Goal: Information Seeking & Learning: Learn about a topic

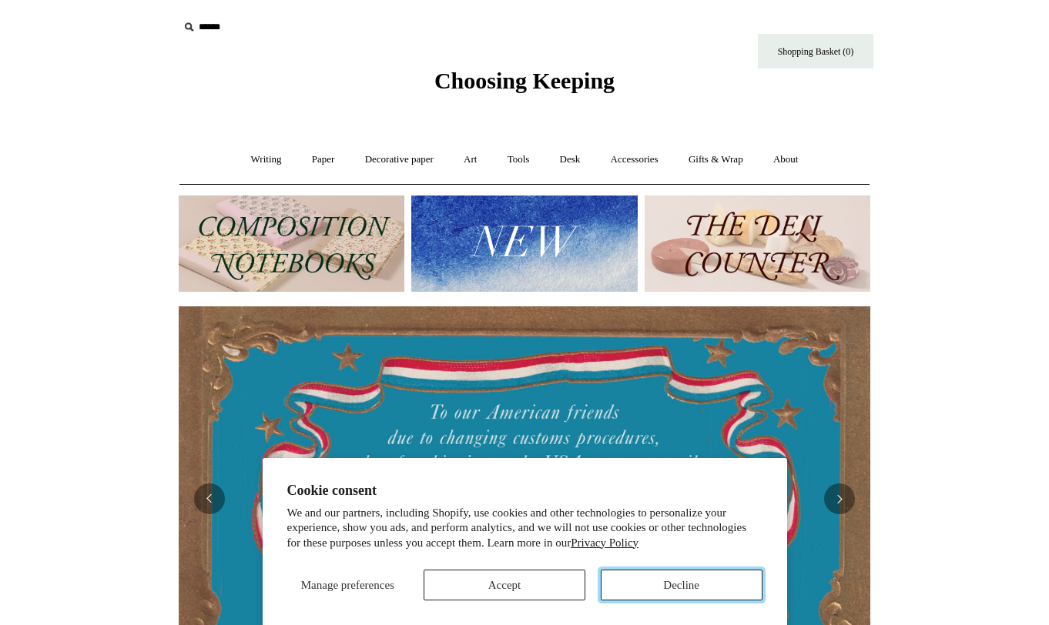
click at [670, 578] on button "Decline" at bounding box center [682, 585] width 162 height 31
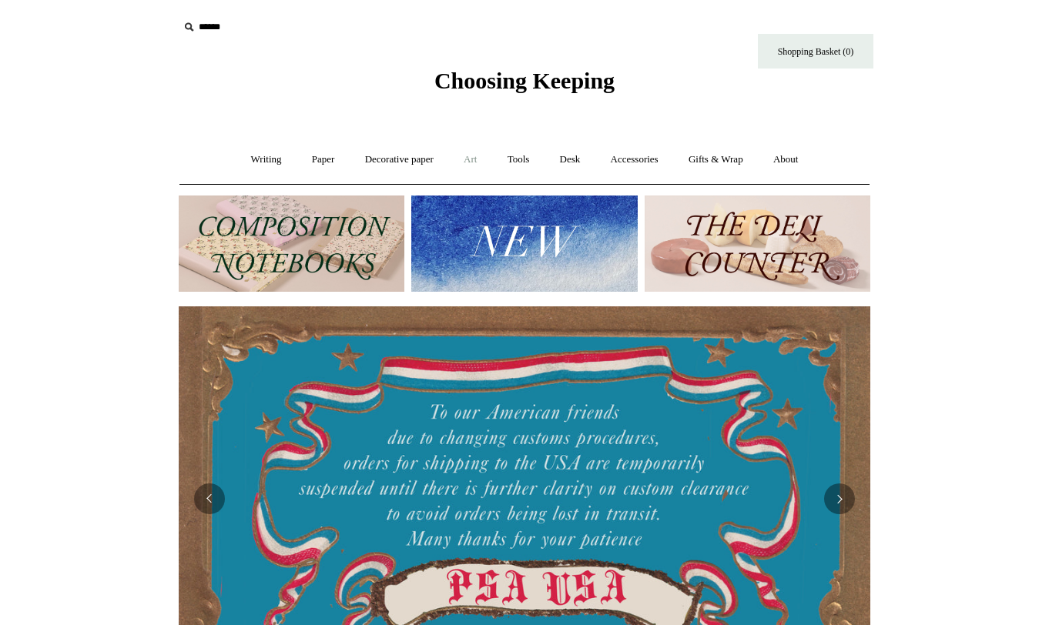
click at [481, 155] on link "Art +" at bounding box center [470, 159] width 41 height 41
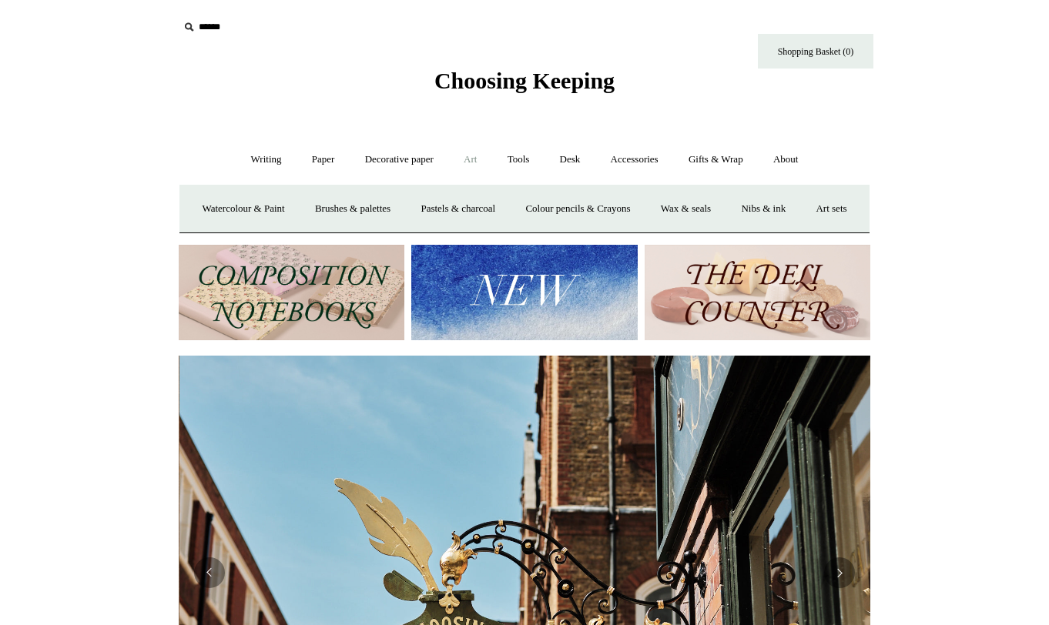
scroll to position [0, 692]
click at [523, 154] on link "Tools +" at bounding box center [519, 159] width 50 height 41
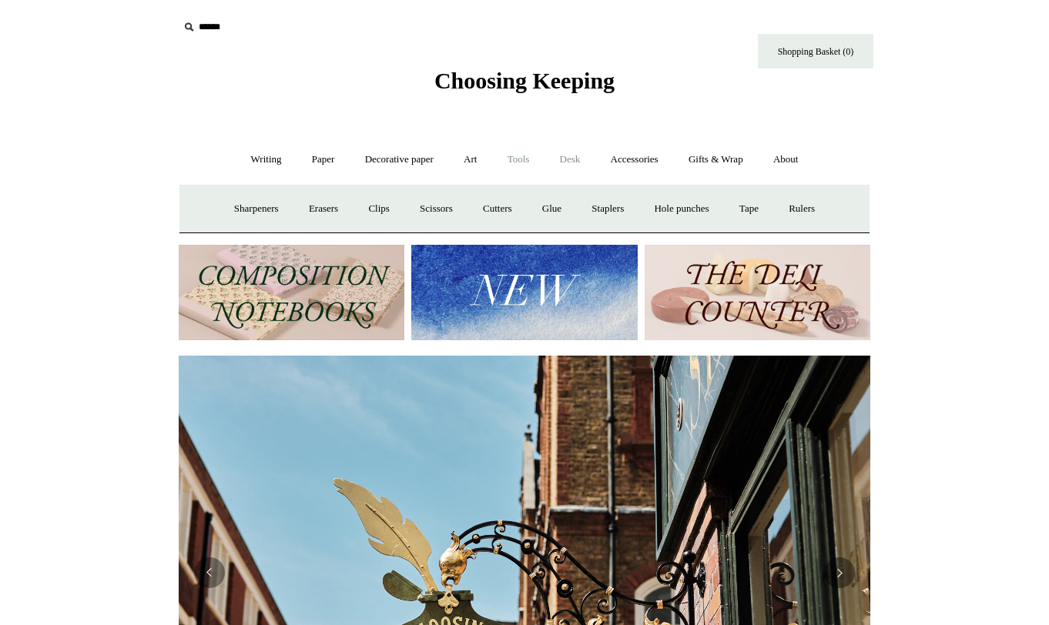
click at [595, 159] on link "Desk +" at bounding box center [570, 159] width 49 height 41
click at [635, 159] on link "Accessories +" at bounding box center [634, 159] width 75 height 41
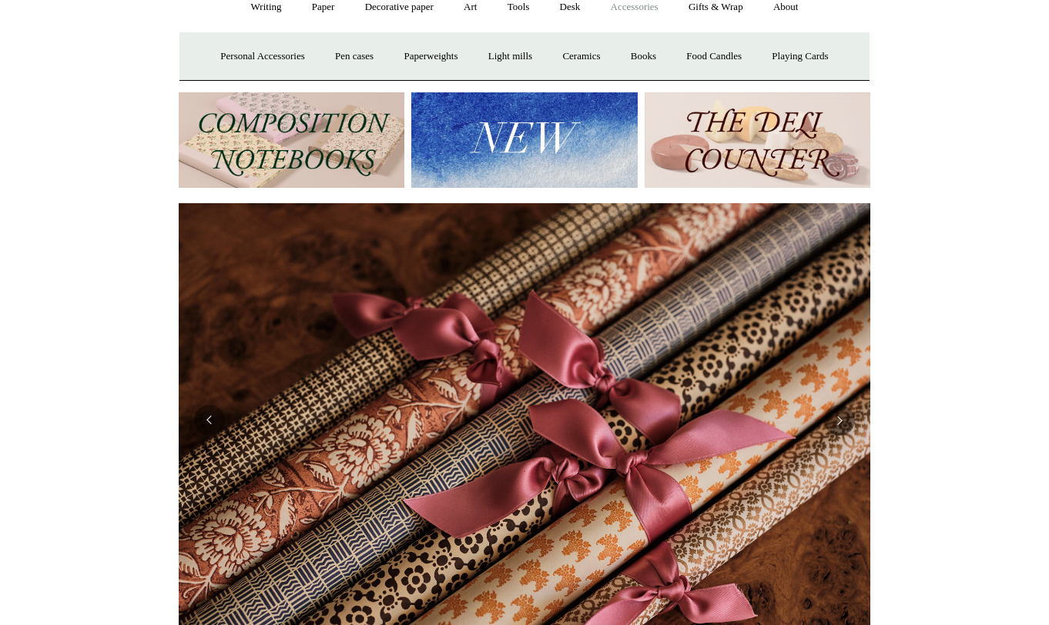
scroll to position [186, 0]
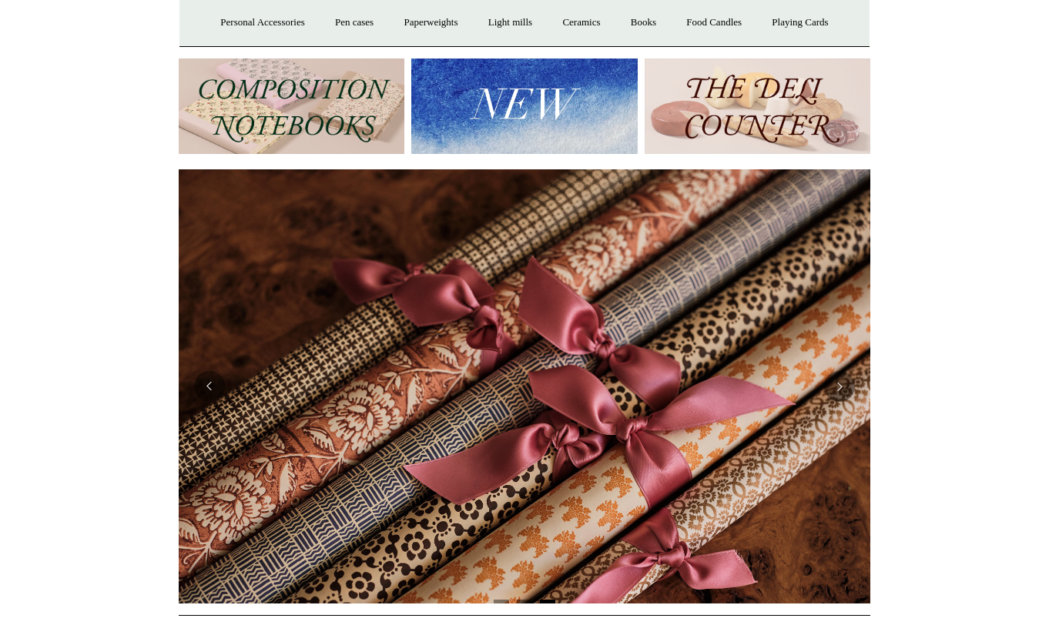
click at [618, 451] on img at bounding box center [525, 386] width 692 height 434
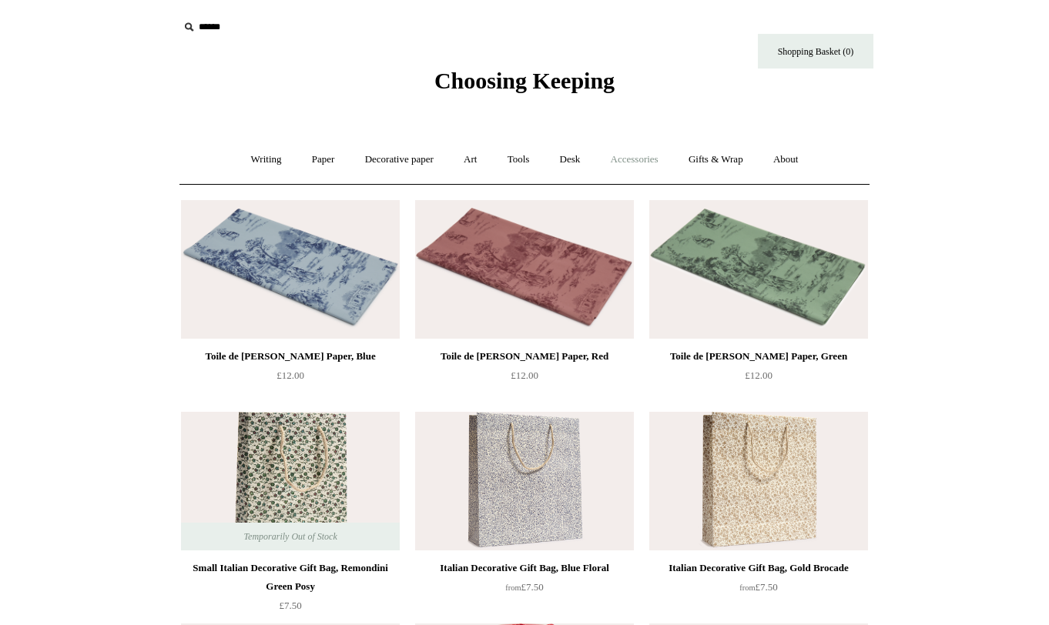
click at [605, 157] on link "Accessories +" at bounding box center [634, 159] width 75 height 41
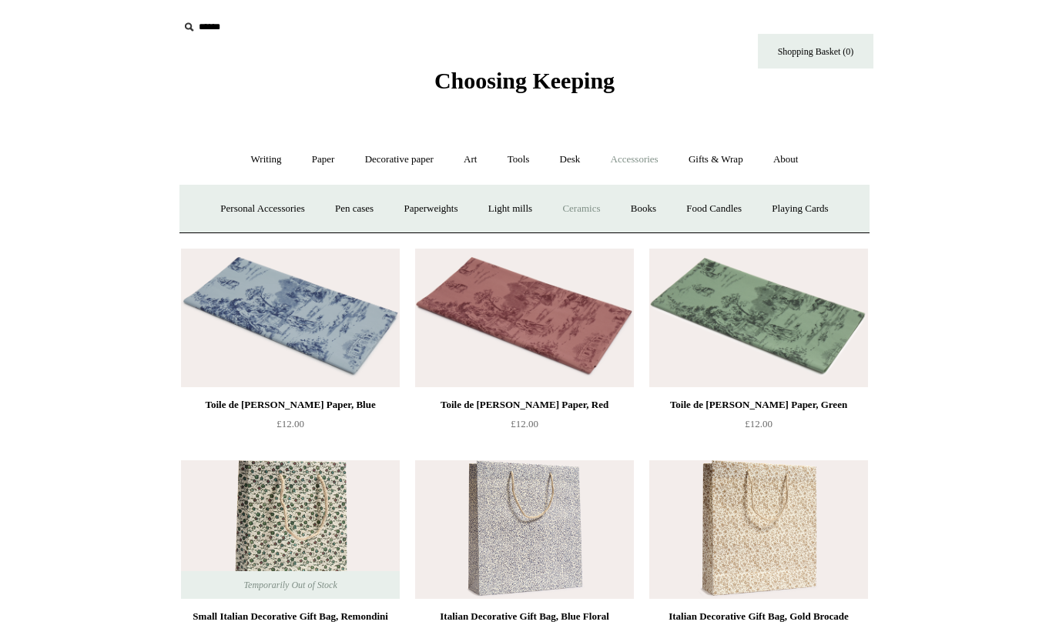
click at [583, 206] on link "Ceramics +" at bounding box center [580, 209] width 65 height 41
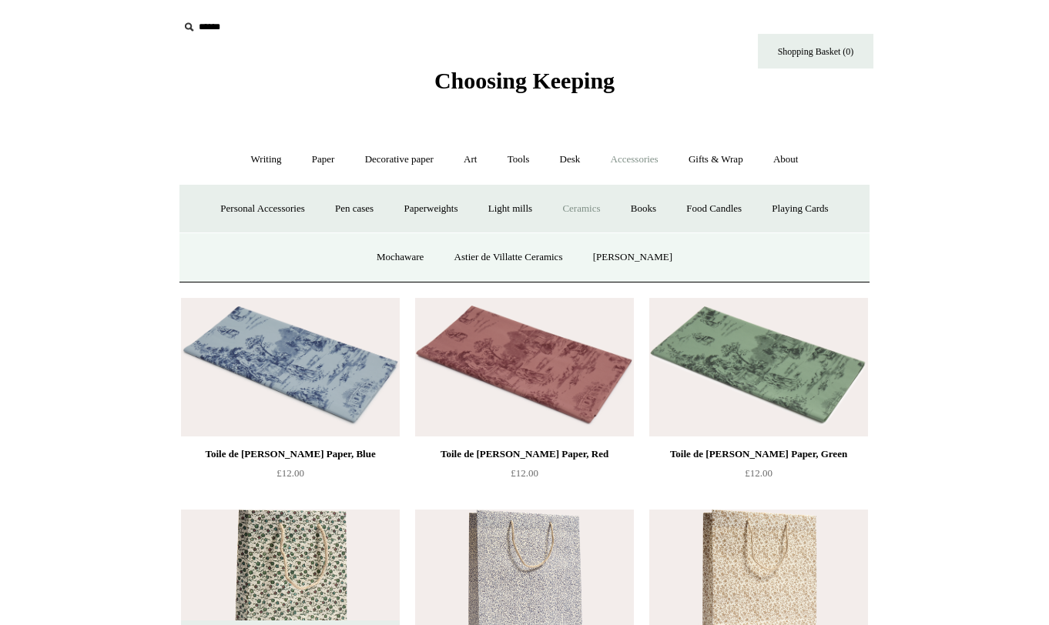
click at [596, 207] on link "Ceramics -" at bounding box center [580, 209] width 65 height 41
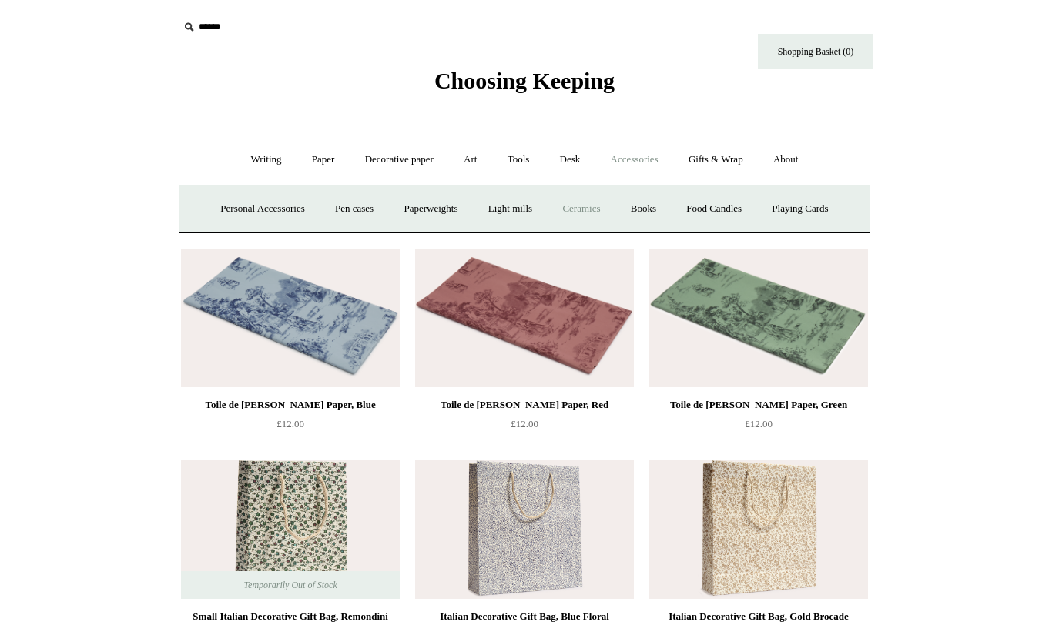
click at [596, 207] on link "Ceramics +" at bounding box center [580, 209] width 65 height 41
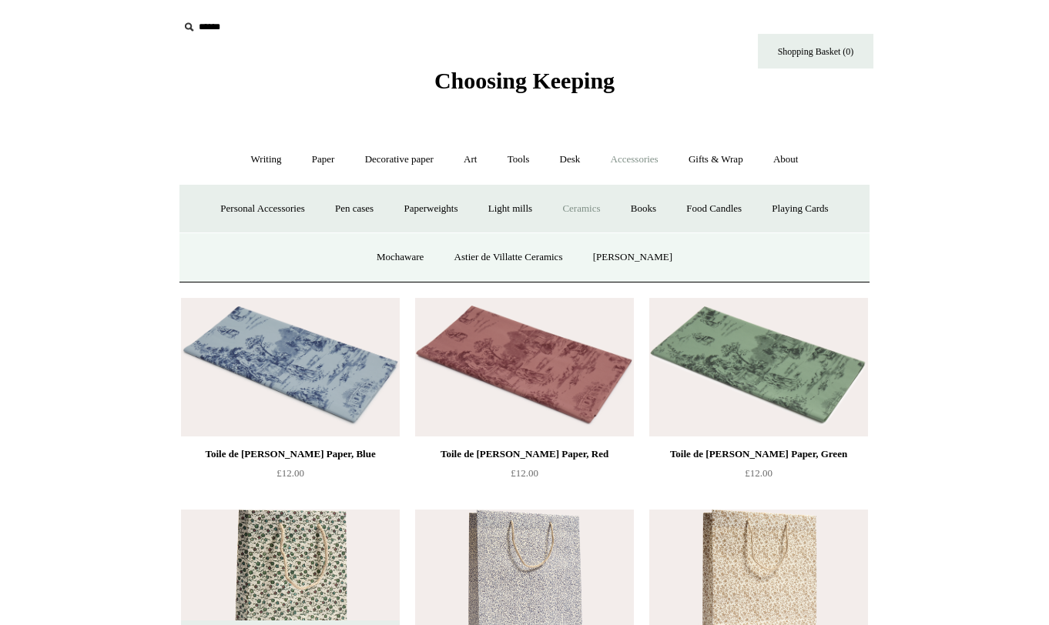
click at [596, 207] on link "Ceramics -" at bounding box center [580, 209] width 65 height 41
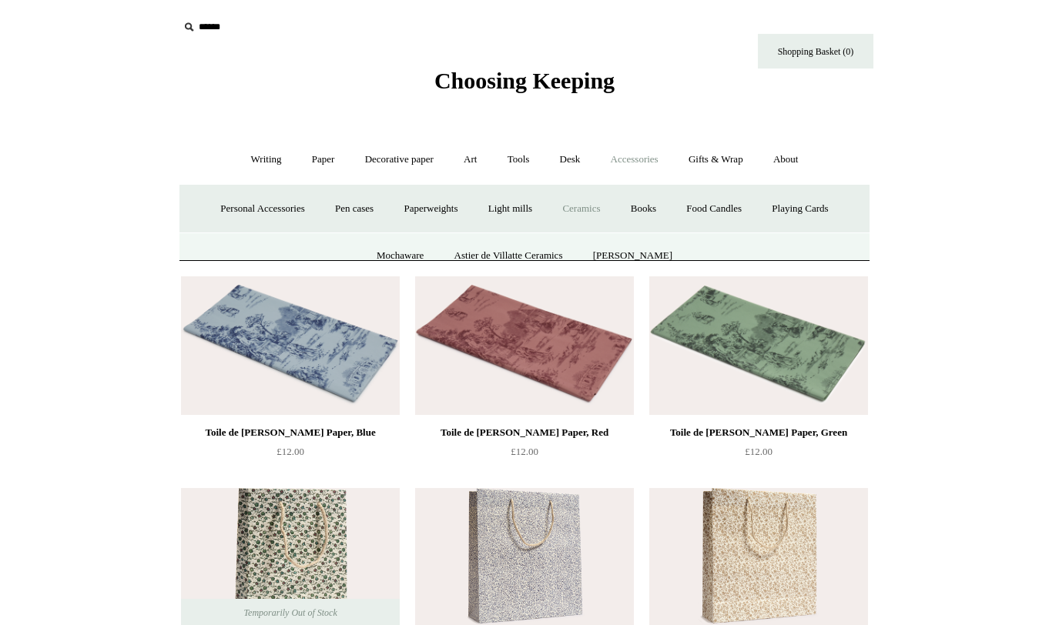
click at [596, 207] on link "Ceramics +" at bounding box center [580, 209] width 65 height 41
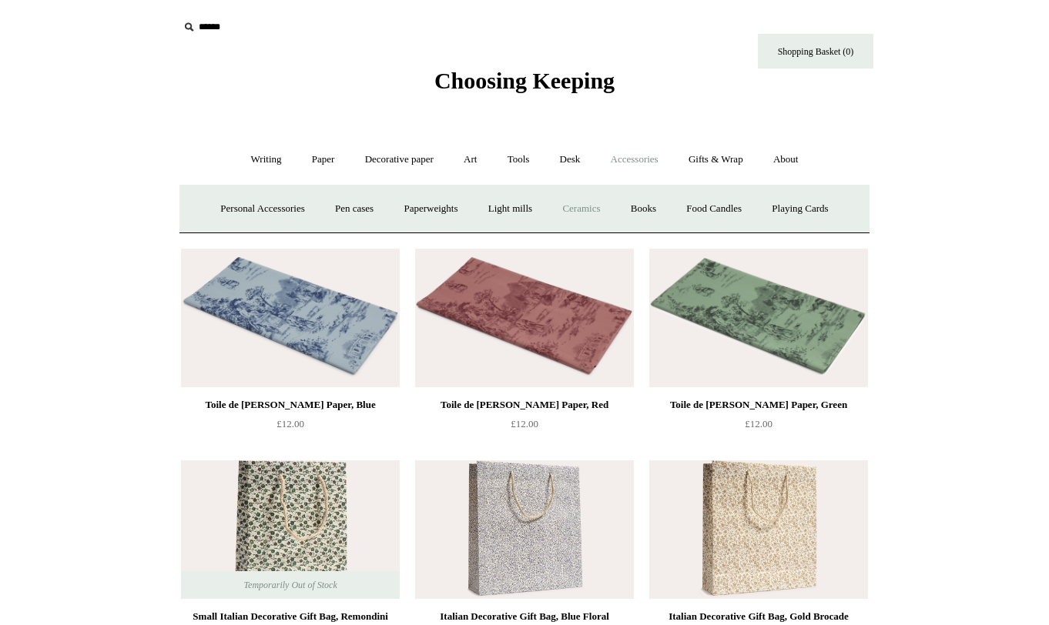
click at [596, 207] on link "Ceramics -" at bounding box center [580, 209] width 65 height 41
click at [659, 201] on link "Books" at bounding box center [643, 209] width 53 height 41
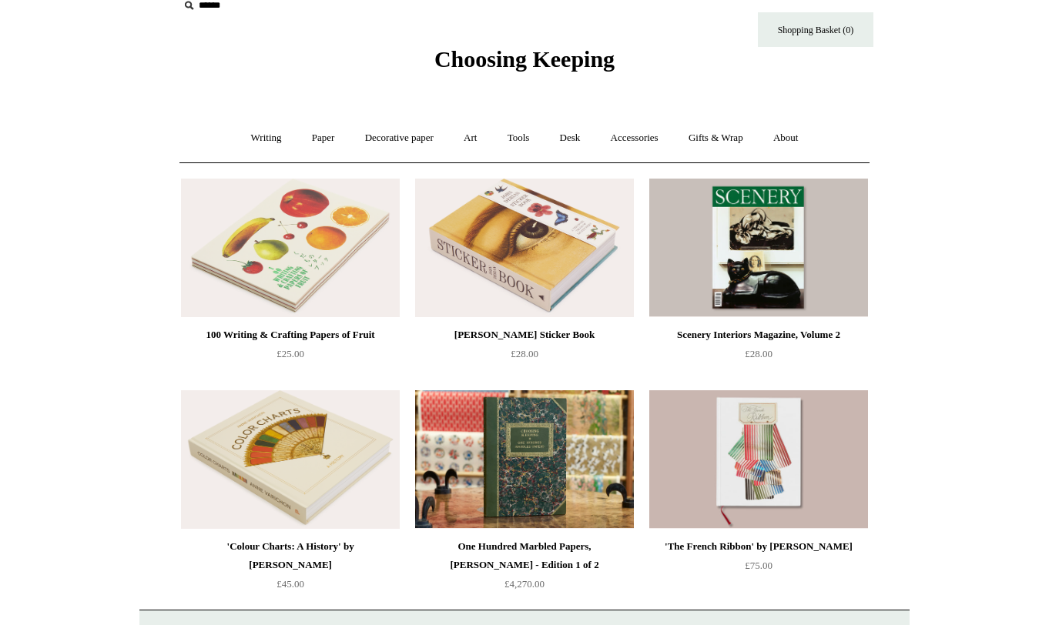
scroll to position [17, 0]
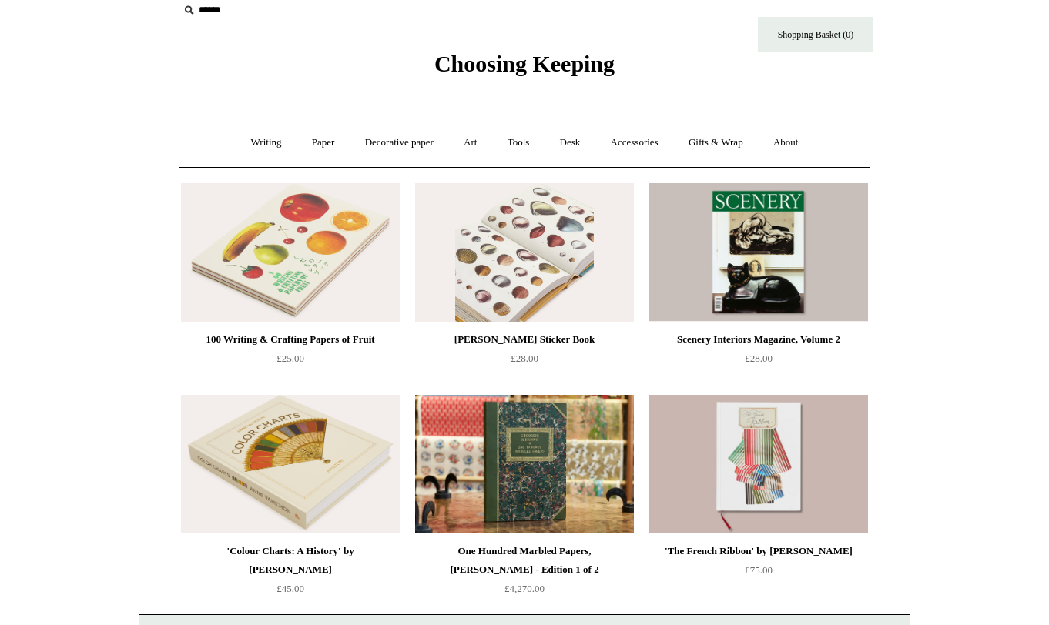
click at [575, 228] on img at bounding box center [524, 252] width 219 height 139
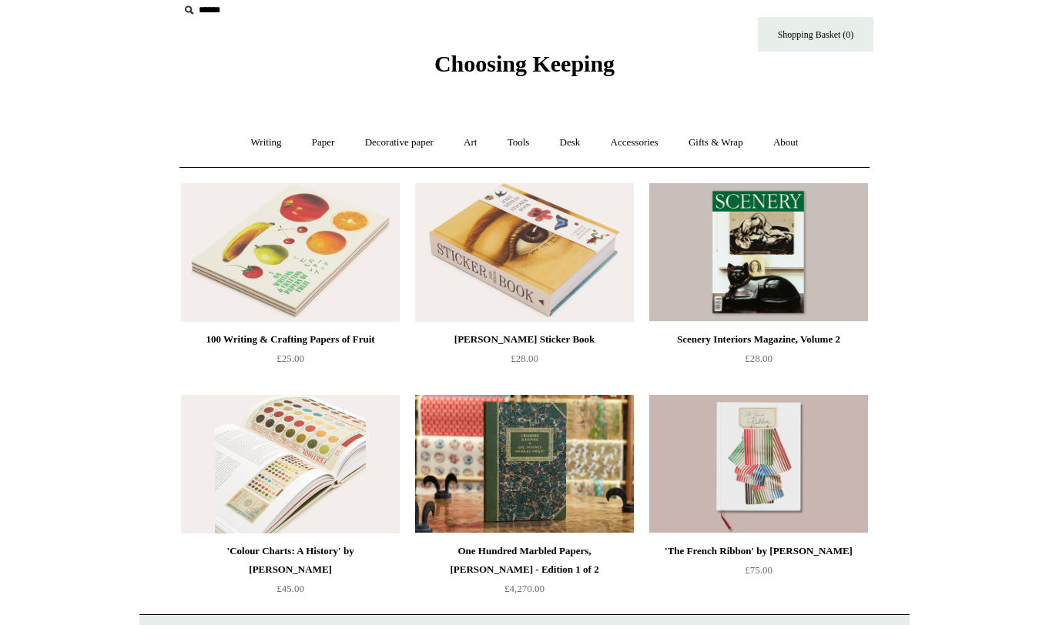
scroll to position [0, 0]
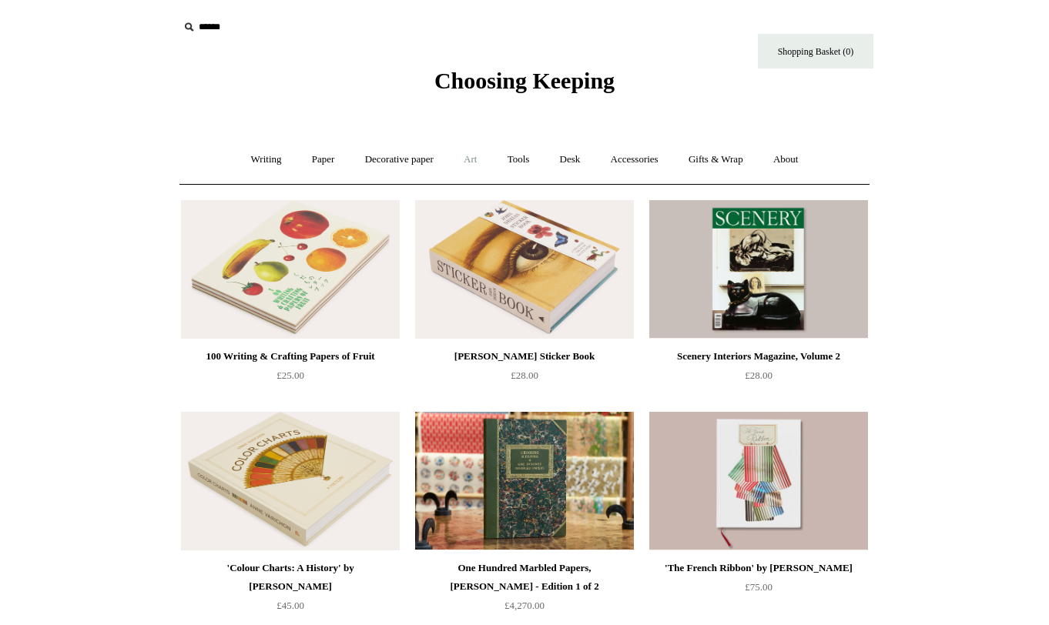
click at [462, 154] on link "Art +" at bounding box center [470, 159] width 41 height 41
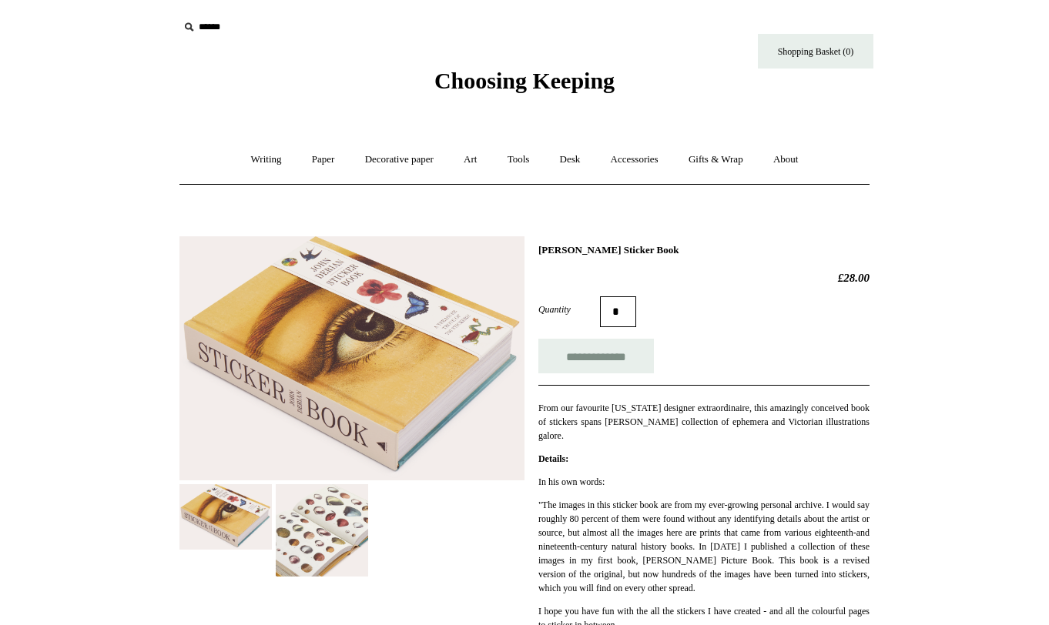
click at [310, 529] on img at bounding box center [322, 530] width 92 height 92
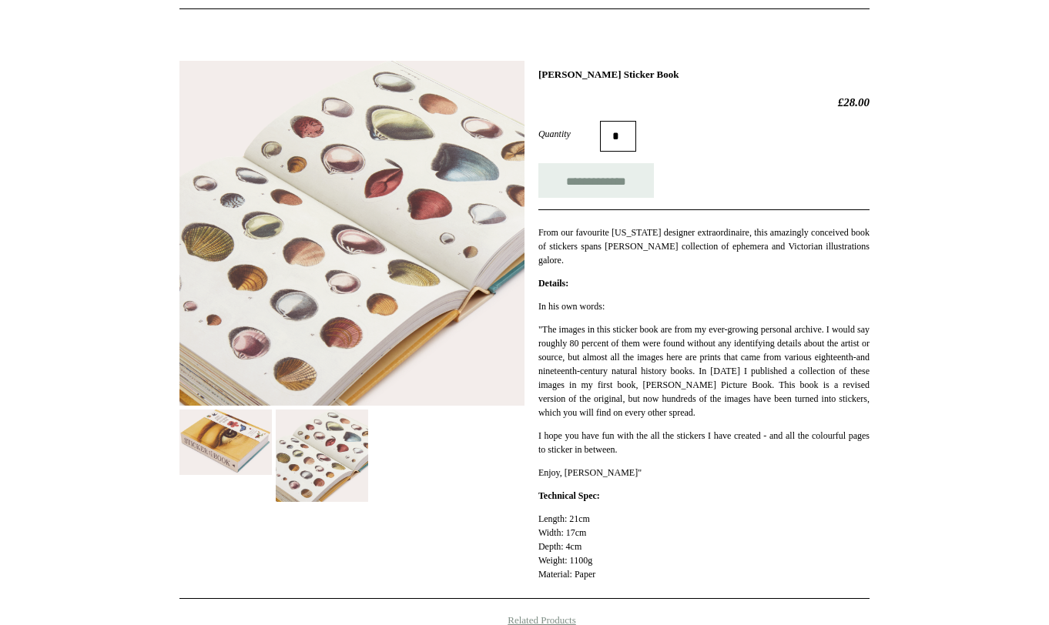
scroll to position [229, 0]
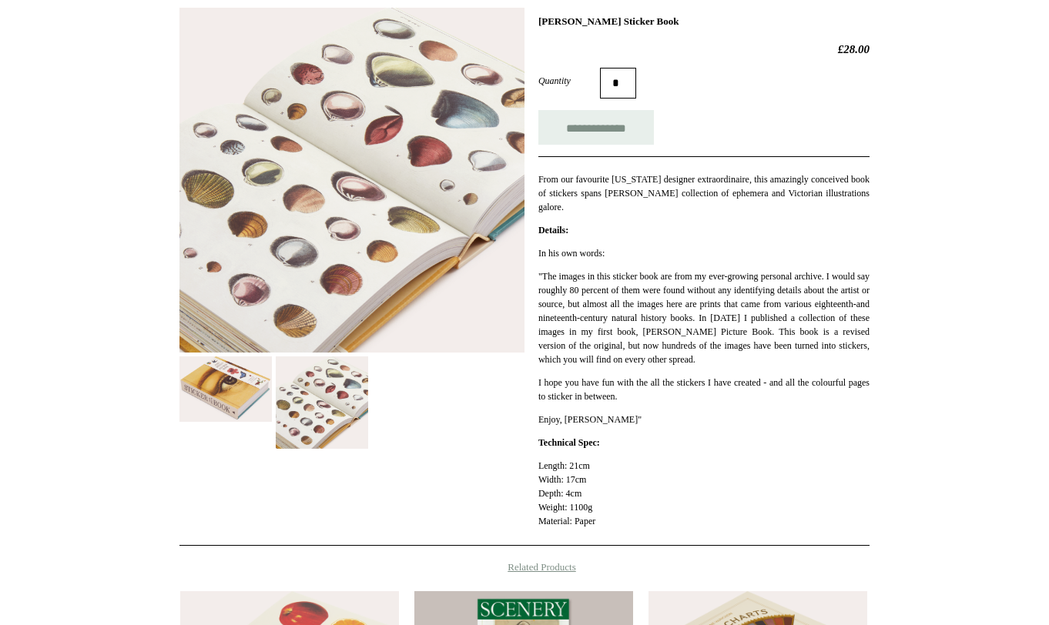
click at [341, 249] on img at bounding box center [351, 180] width 345 height 345
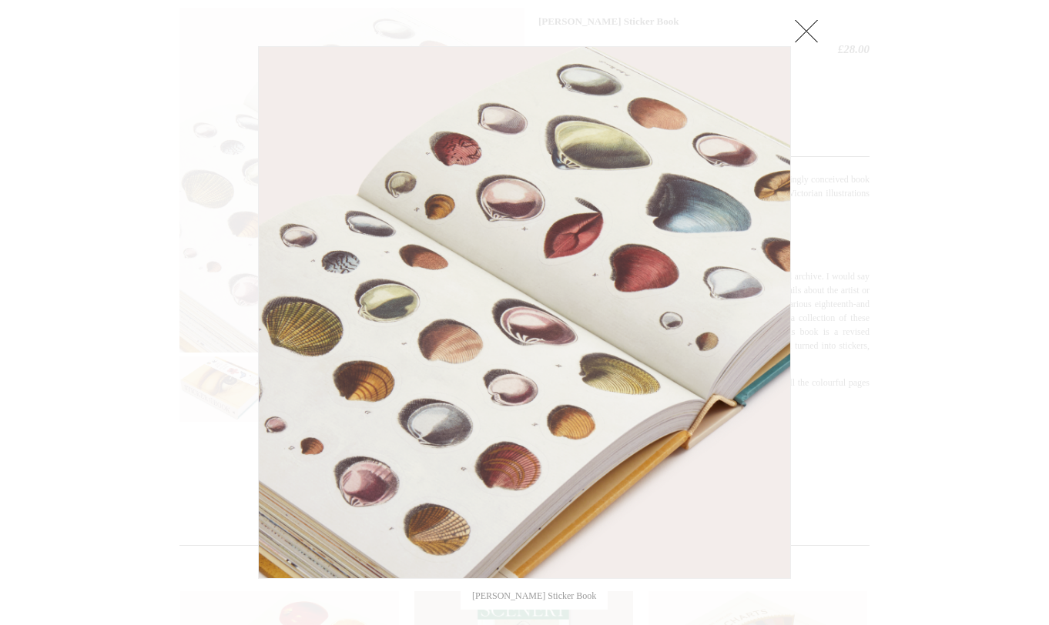
click at [341, 249] on link at bounding box center [351, 312] width 186 height 533
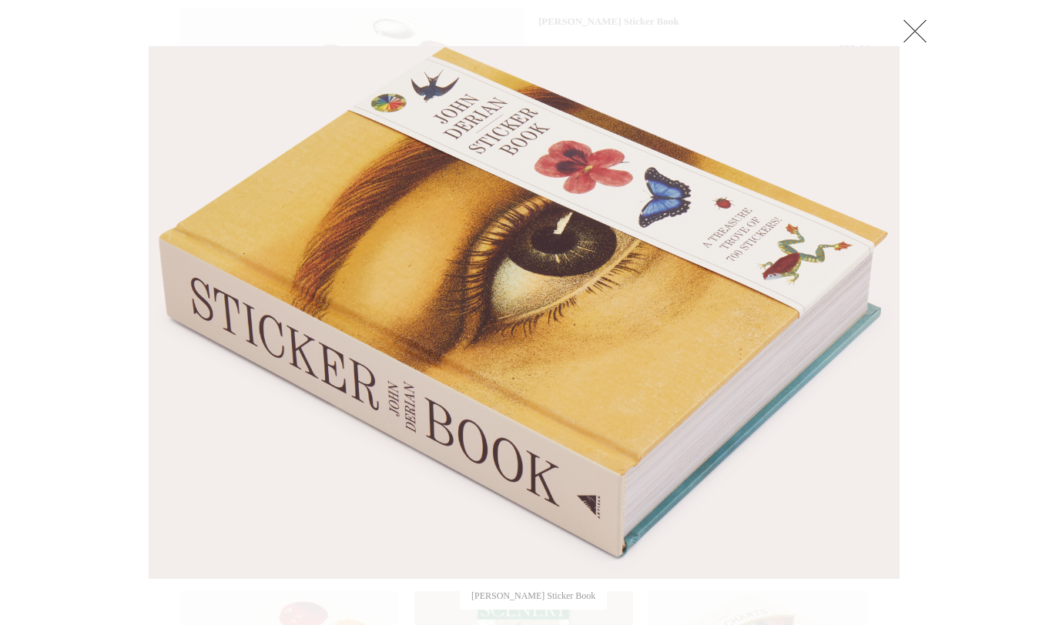
click at [913, 25] on link at bounding box center [915, 30] width 31 height 31
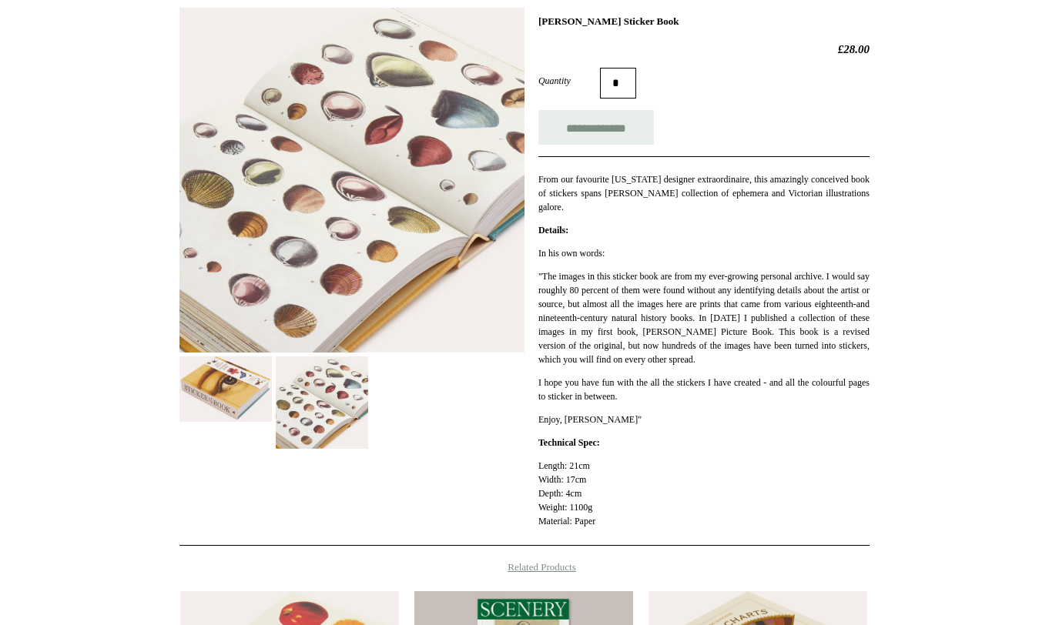
scroll to position [641, 0]
